Goal: Task Accomplishment & Management: Use online tool/utility

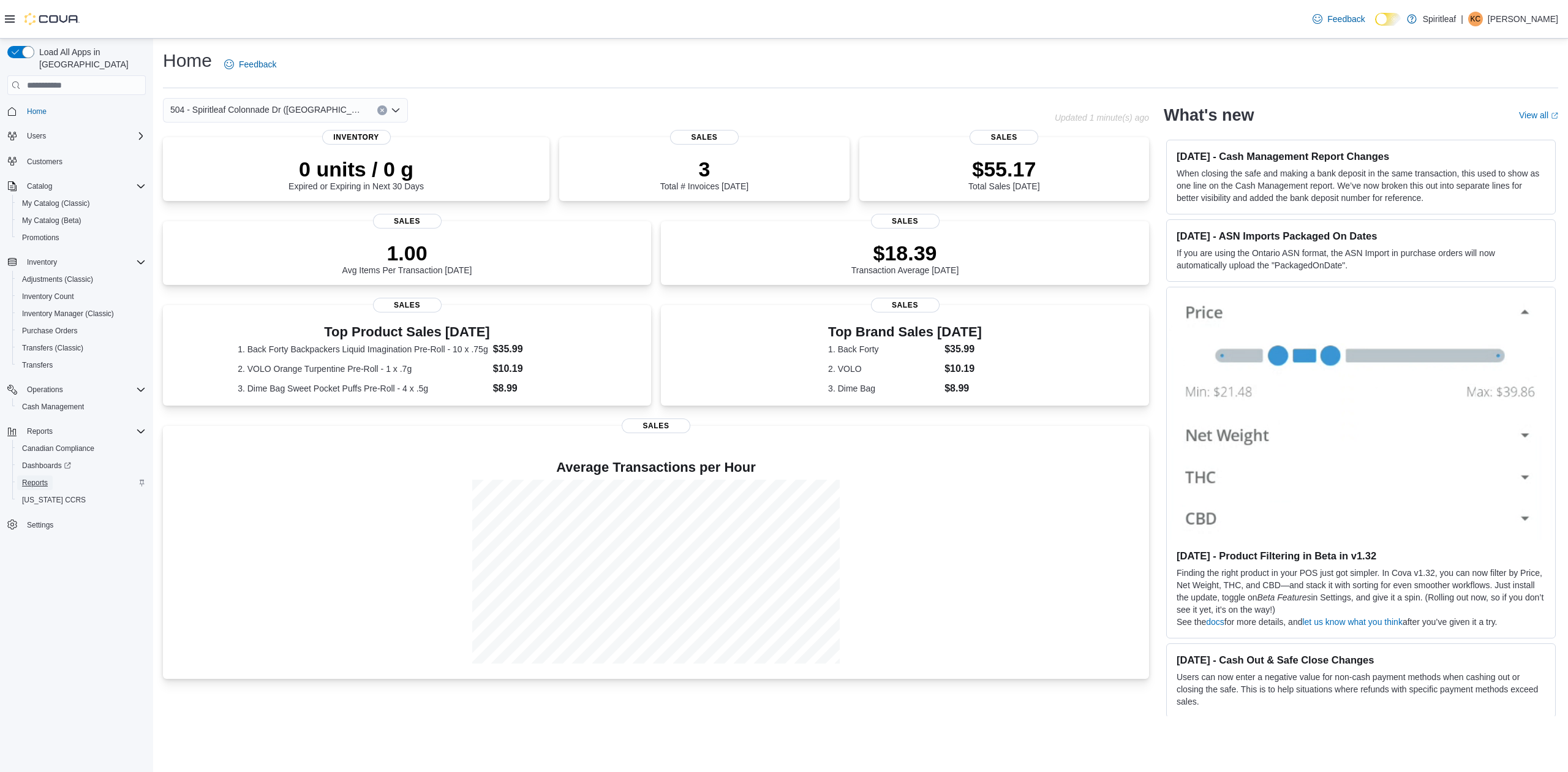
click at [32, 478] on span "Reports" at bounding box center [35, 483] width 26 height 10
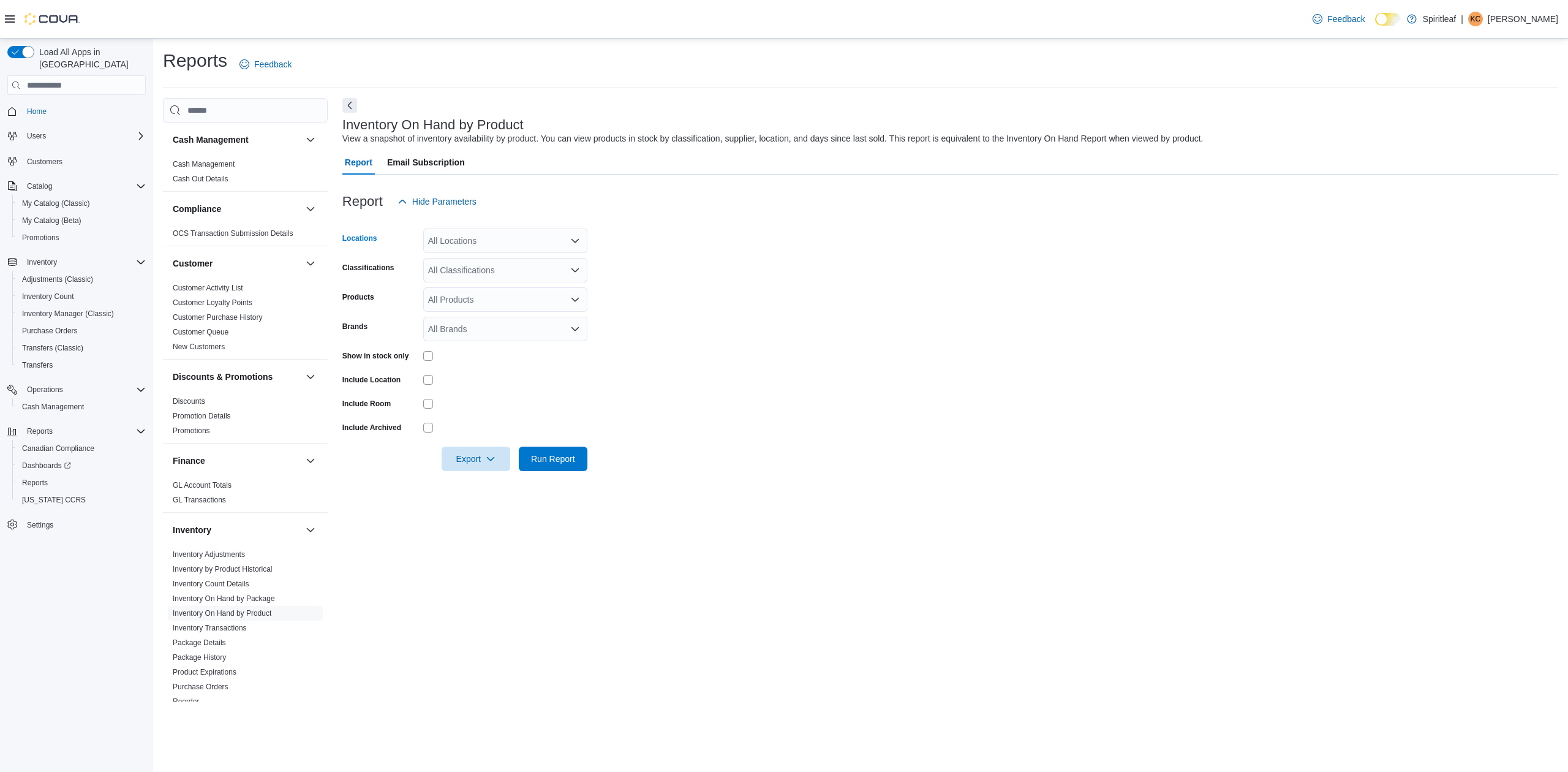
click at [523, 245] on div "All Locations" at bounding box center [505, 241] width 164 height 24
type input "***"
click at [529, 259] on span "504 - Spiritleaf Colonnade Dr (Kemptville)" at bounding box center [572, 261] width 209 height 12
click at [698, 314] on form "Locations 504 - Spiritleaf Colonnade Dr (Kemptville) Classifications All Classi…" at bounding box center [950, 343] width 1216 height 257
click at [494, 264] on div "All Classifications" at bounding box center [505, 270] width 164 height 24
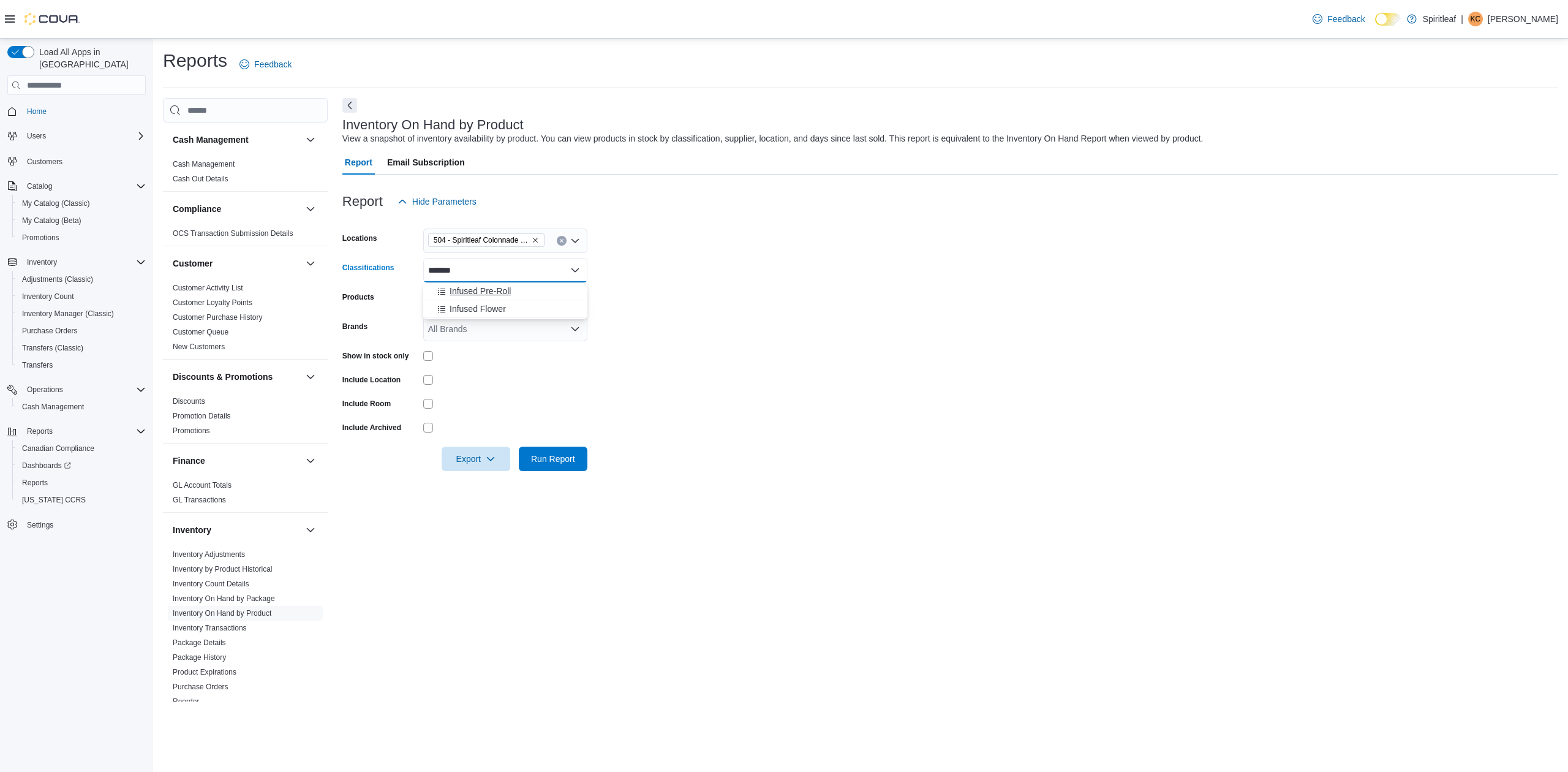
type input "*******"
click at [481, 288] on span "Infused Pre-Roll" at bounding box center [480, 290] width 61 height 12
click at [698, 316] on form "Locations 504 - Spiritleaf Colonnade Dr (Kemptville) Classifications Infused Pr…" at bounding box center [950, 343] width 1216 height 257
click at [478, 454] on span "Export" at bounding box center [476, 458] width 54 height 24
click at [483, 479] on span "Export to Excel" at bounding box center [478, 483] width 55 height 10
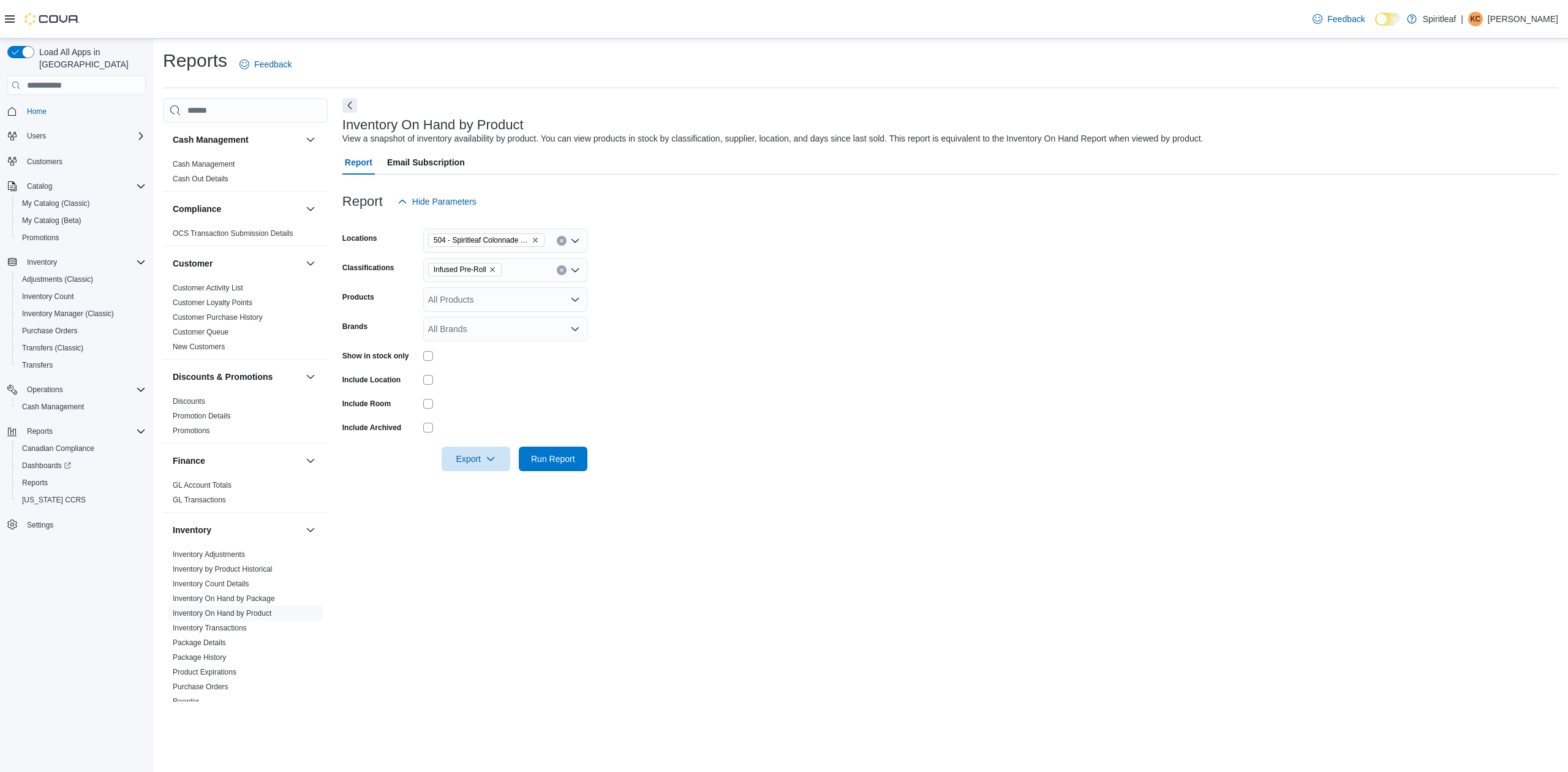
click at [563, 268] on icon "Clear input" at bounding box center [562, 270] width 3 height 3
click at [466, 319] on span "Dried Flower" at bounding box center [474, 321] width 48 height 12
click at [485, 335] on span "Milled Flower" at bounding box center [474, 335] width 50 height 12
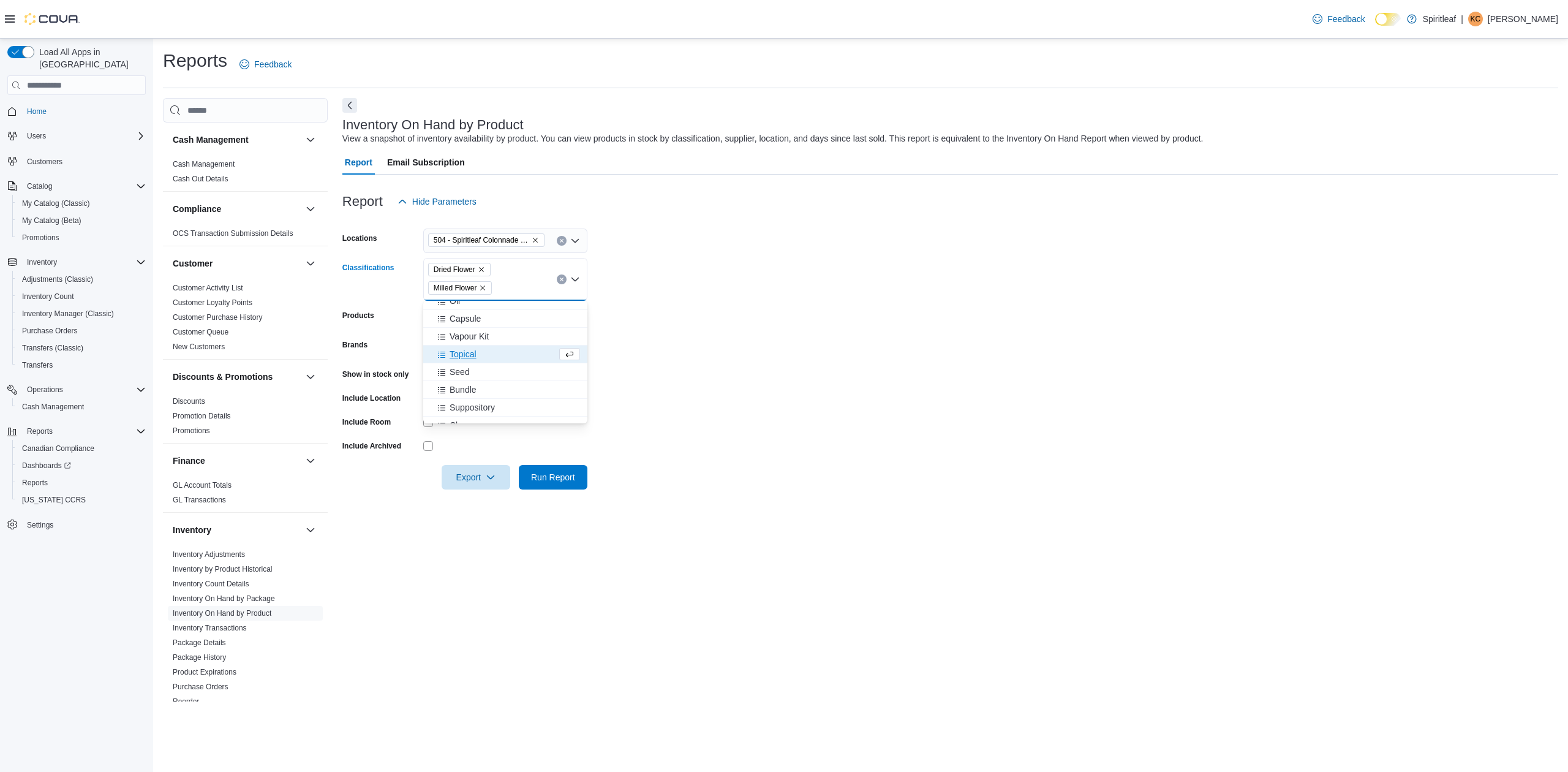
click at [677, 346] on form "Locations 504 - Spiritleaf Colonnade Dr (Kemptville) Classifications Dried Flow…" at bounding box center [950, 352] width 1216 height 276
click at [474, 474] on span "Export" at bounding box center [476, 477] width 54 height 24
click at [468, 501] on span "Export to Excel" at bounding box center [478, 502] width 55 height 10
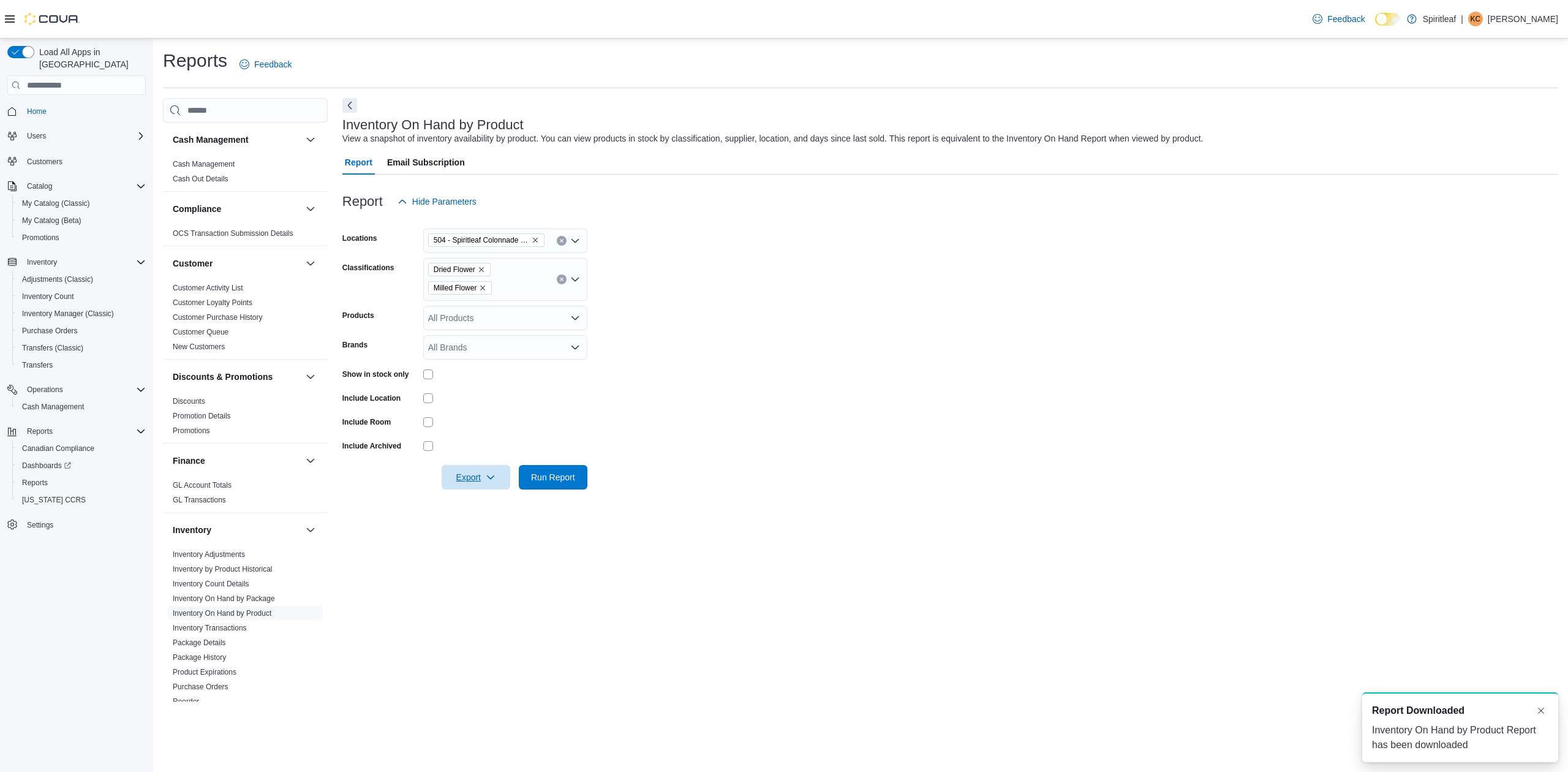
scroll to position [0, 0]
